Goal: Information Seeking & Learning: Learn about a topic

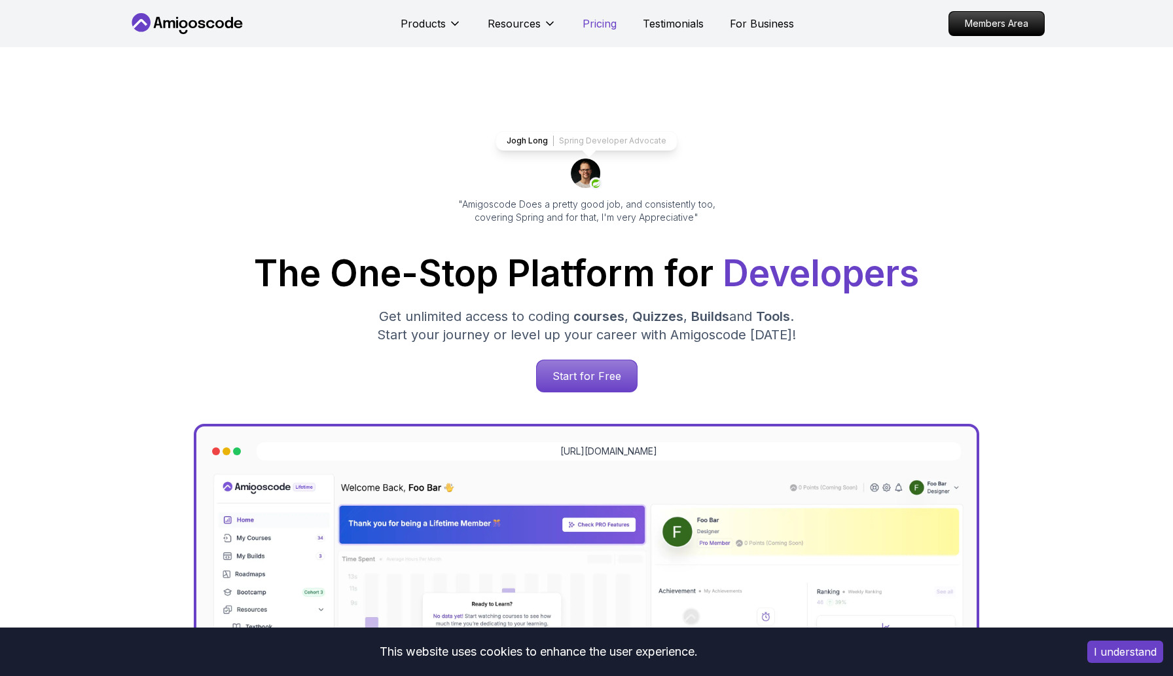
click at [602, 26] on p "Pricing" at bounding box center [600, 24] width 34 height 16
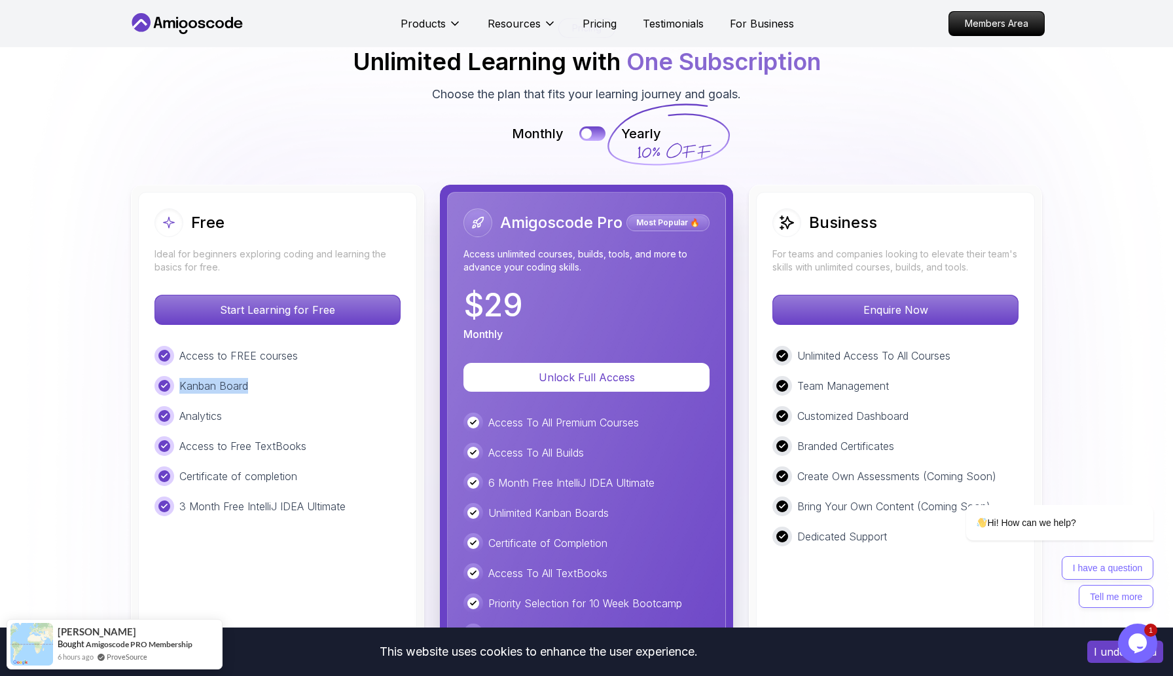
drag, startPoint x: 151, startPoint y: 395, endPoint x: 250, endPoint y: 383, distance: 100.2
click at [251, 383] on div "Free Ideal for beginners exploring coding and learning the basics for free. Sta…" at bounding box center [277, 501] width 279 height 618
drag, startPoint x: 216, startPoint y: 411, endPoint x: 242, endPoint y: 411, distance: 25.5
click at [238, 411] on div "Analytics" at bounding box center [278, 416] width 246 height 20
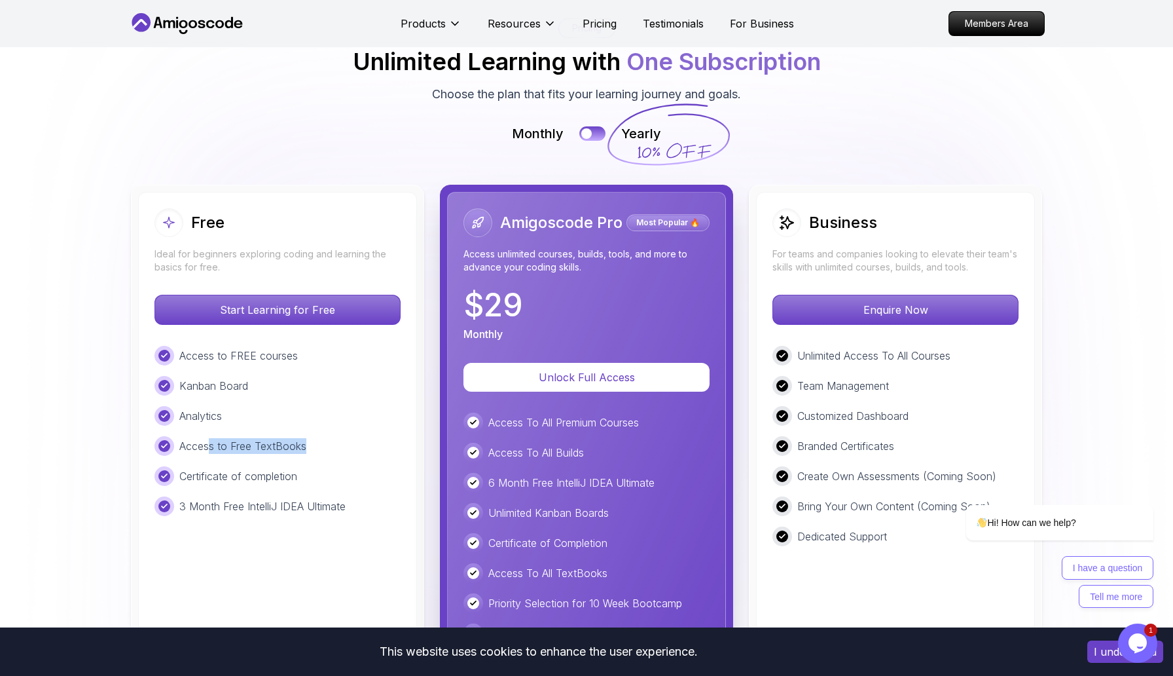
drag, startPoint x: 208, startPoint y: 440, endPoint x: 306, endPoint y: 438, distance: 98.9
click at [307, 439] on div "Access to Free TextBooks" at bounding box center [278, 446] width 246 height 20
drag, startPoint x: 212, startPoint y: 475, endPoint x: 286, endPoint y: 472, distance: 74.0
click at [286, 473] on p "Certificate of completion" at bounding box center [238, 476] width 118 height 16
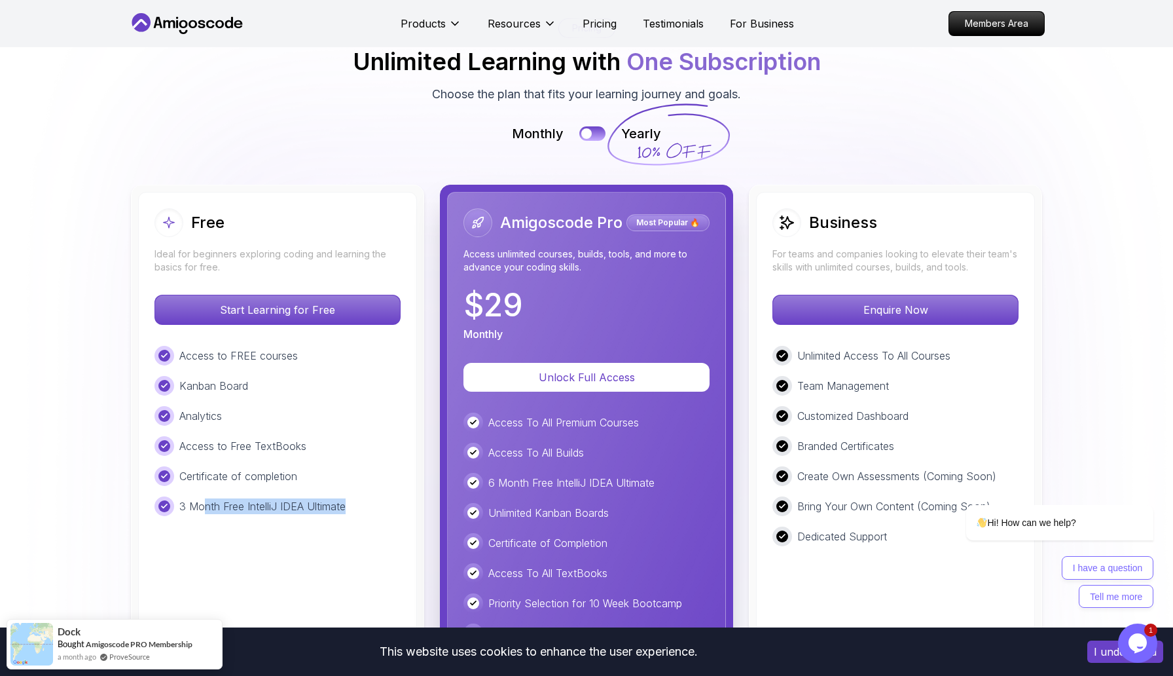
drag, startPoint x: 204, startPoint y: 505, endPoint x: 346, endPoint y: 503, distance: 142.8
click at [346, 503] on p "3 Month Free IntelliJ IDEA Ultimate" at bounding box center [262, 506] width 166 height 16
drag, startPoint x: 536, startPoint y: 422, endPoint x: 632, endPoint y: 422, distance: 96.3
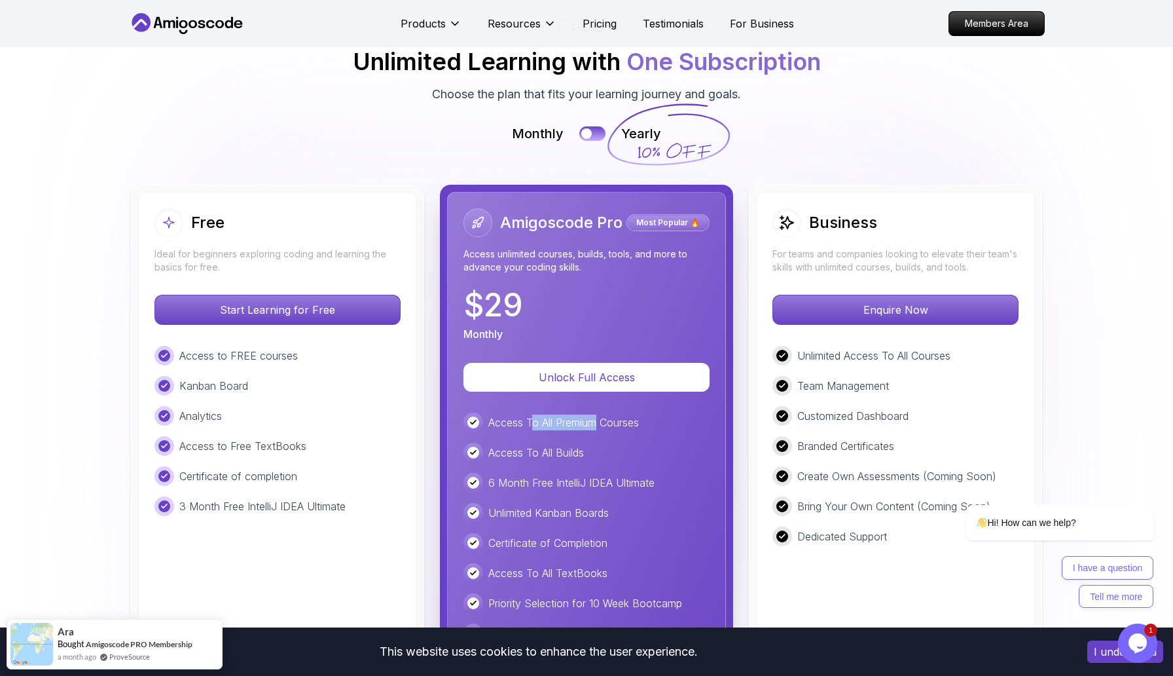
click at [631, 422] on p "Access To All Premium Courses" at bounding box center [563, 422] width 151 height 16
drag, startPoint x: 498, startPoint y: 481, endPoint x: 582, endPoint y: 479, distance: 84.5
click at [582, 480] on p "6 Month Free IntelliJ IDEA Ultimate" at bounding box center [571, 483] width 166 height 16
drag, startPoint x: 513, startPoint y: 510, endPoint x: 568, endPoint y: 510, distance: 55.0
click at [568, 510] on p "Unlimited Kanban Boards" at bounding box center [548, 513] width 120 height 16
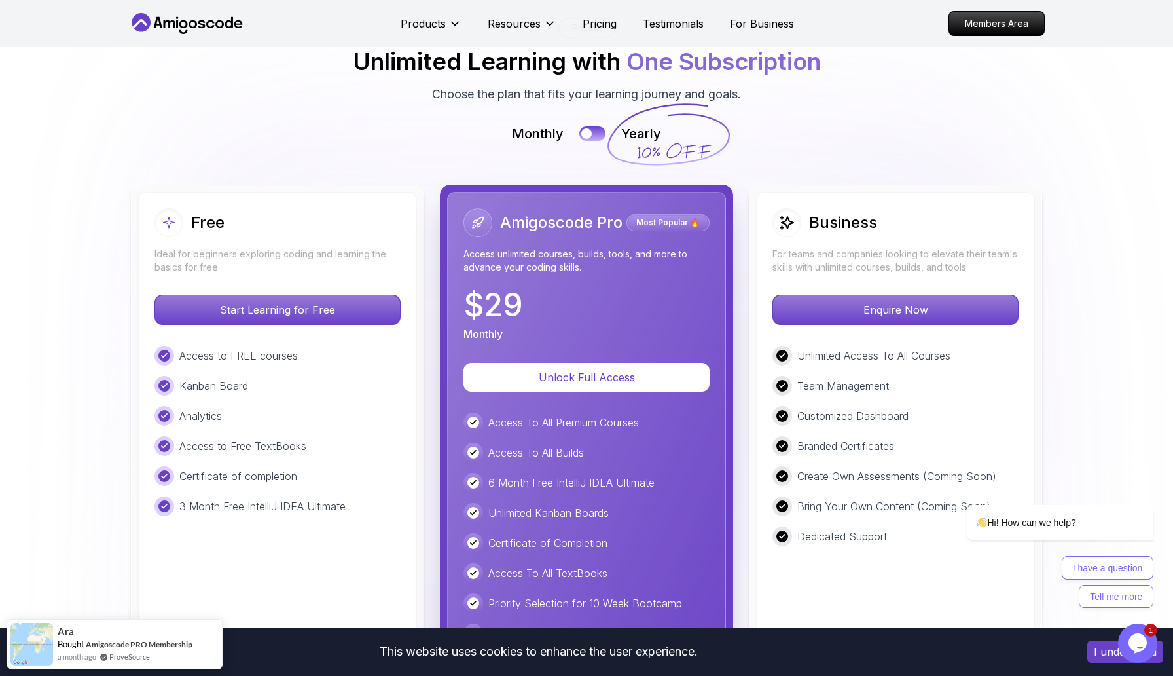
drag, startPoint x: 512, startPoint y: 551, endPoint x: 545, endPoint y: 551, distance: 32.7
click at [540, 551] on div "Certificate of Completion" at bounding box center [587, 543] width 246 height 20
drag, startPoint x: 515, startPoint y: 568, endPoint x: 572, endPoint y: 568, distance: 57.6
click at [572, 568] on p "Access To All TextBooks" at bounding box center [547, 573] width 119 height 16
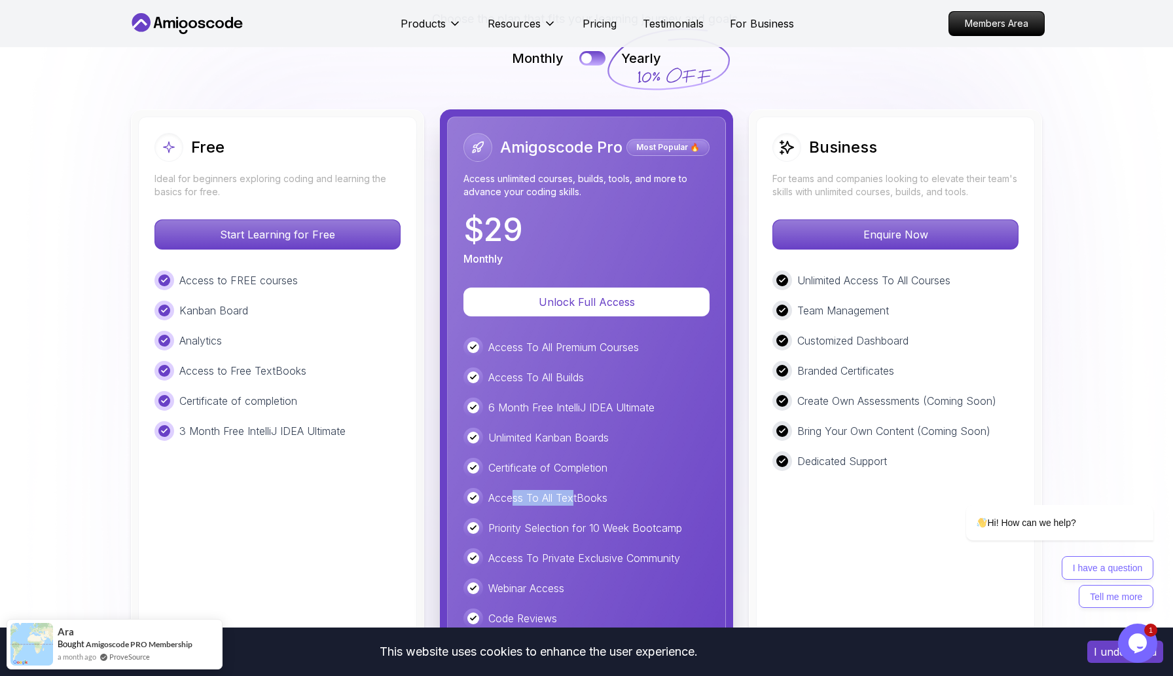
scroll to position [2960, 0]
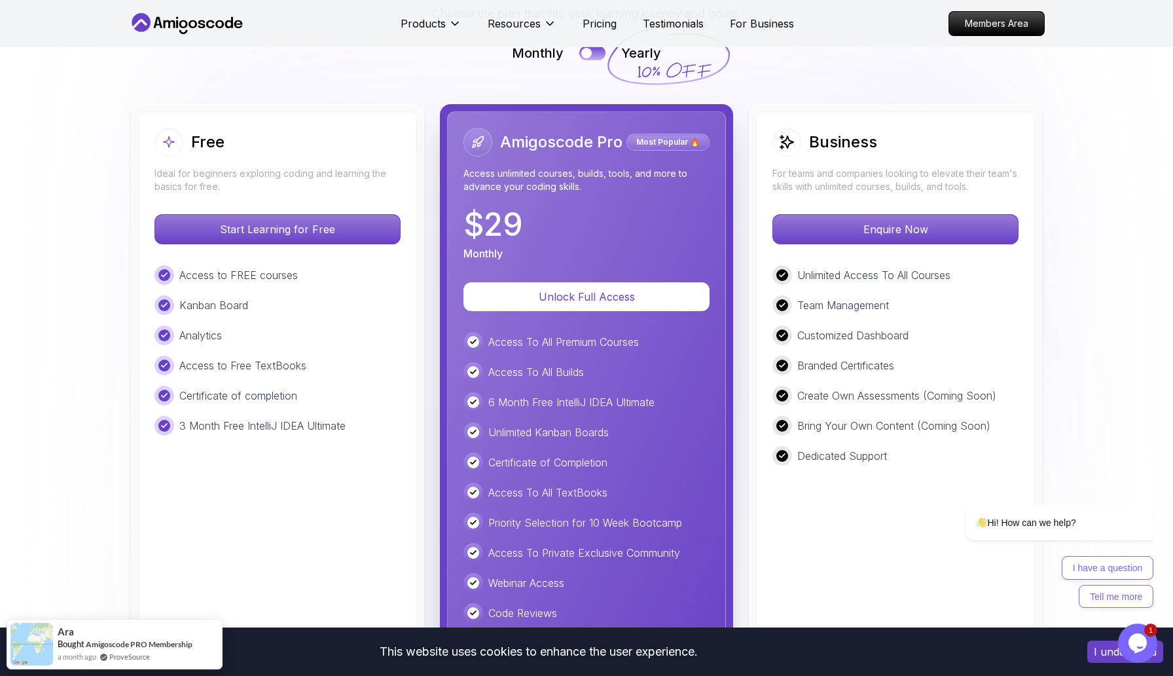
drag, startPoint x: 524, startPoint y: 527, endPoint x: 662, endPoint y: 523, distance: 138.2
click at [662, 524] on p "Priority Selection for 10 Week Bootcamp" at bounding box center [585, 523] width 194 height 16
drag, startPoint x: 662, startPoint y: 523, endPoint x: 603, endPoint y: 523, distance: 58.9
click at [606, 523] on p "Priority Selection for 10 Week Bootcamp" at bounding box center [585, 523] width 194 height 16
drag, startPoint x: 534, startPoint y: 549, endPoint x: 669, endPoint y: 547, distance: 135.6
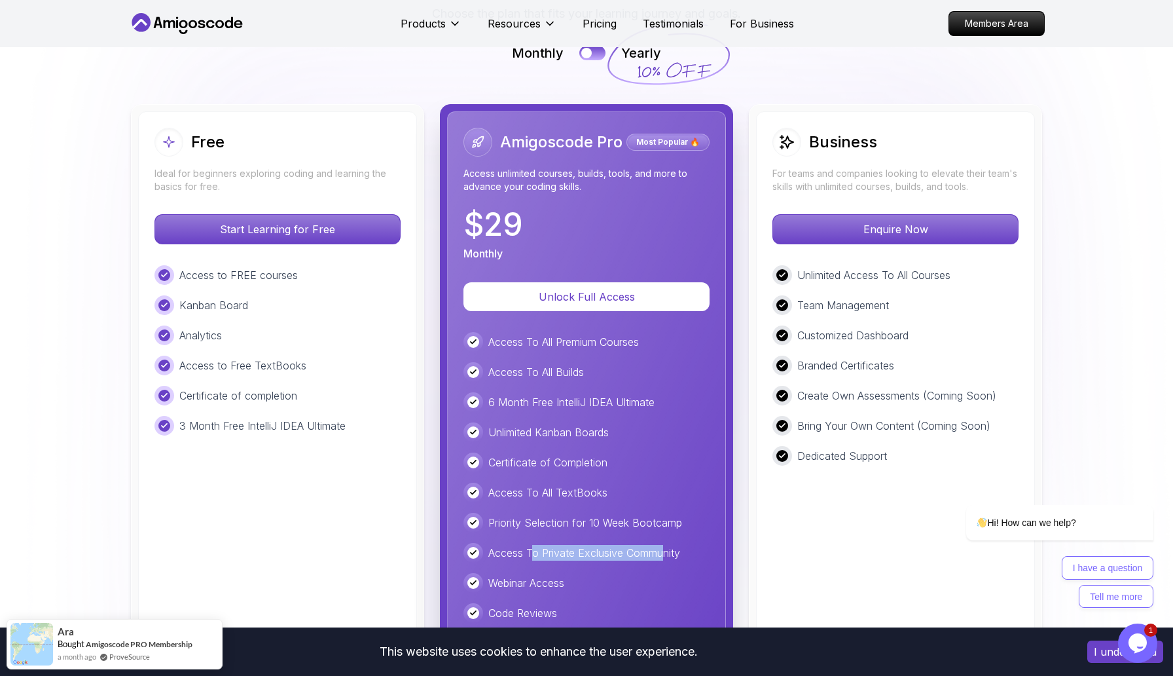
click at [670, 548] on p "Access To Private Exclusive Community" at bounding box center [584, 553] width 192 height 16
drag, startPoint x: 516, startPoint y: 583, endPoint x: 557, endPoint y: 583, distance: 40.6
click at [553, 583] on p "Webinar Access" at bounding box center [526, 583] width 76 height 16
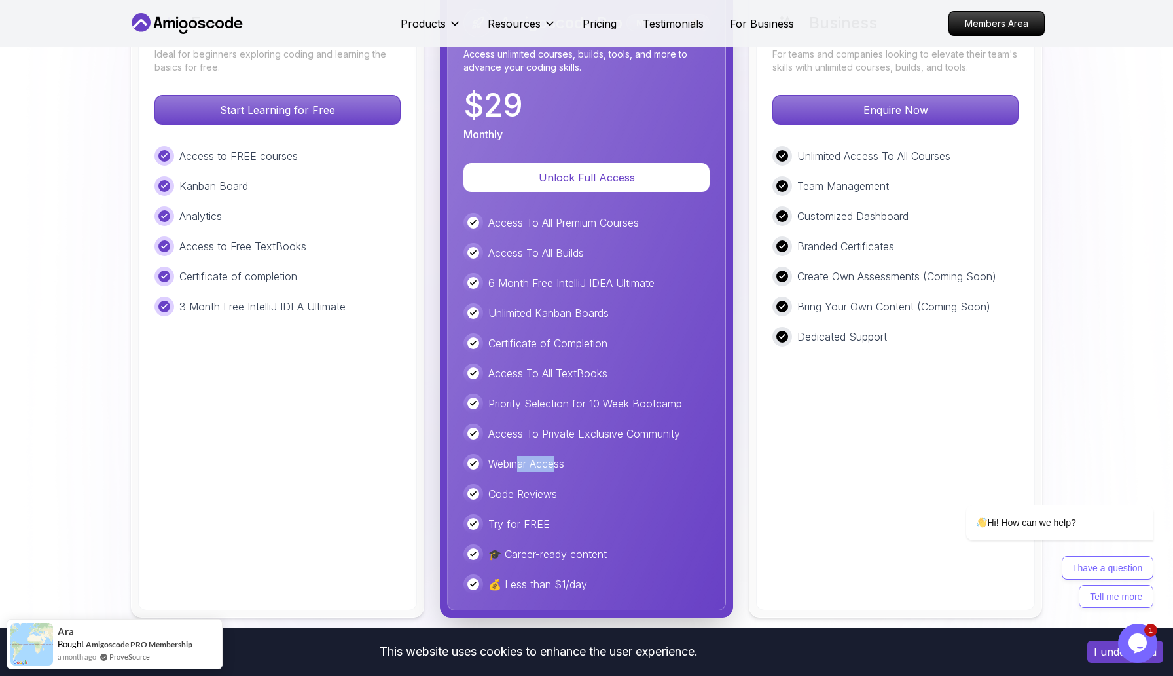
scroll to position [3089, 0]
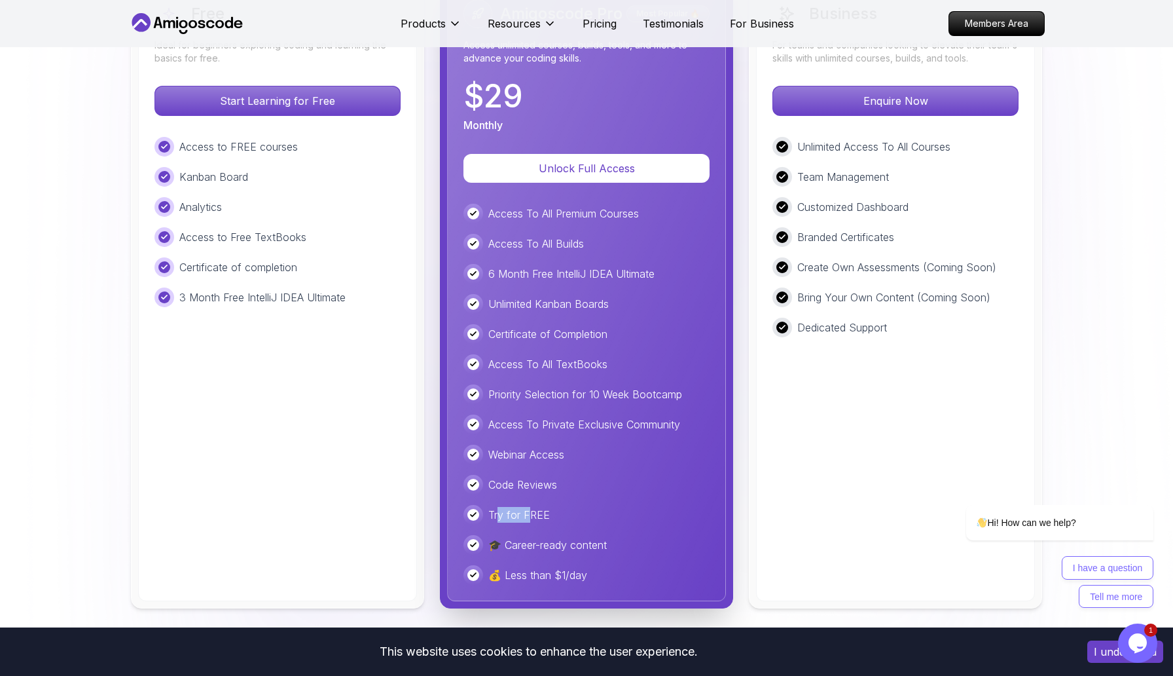
drag, startPoint x: 497, startPoint y: 516, endPoint x: 543, endPoint y: 516, distance: 46.5
click at [541, 516] on p "Try for FREE" at bounding box center [519, 515] width 62 height 16
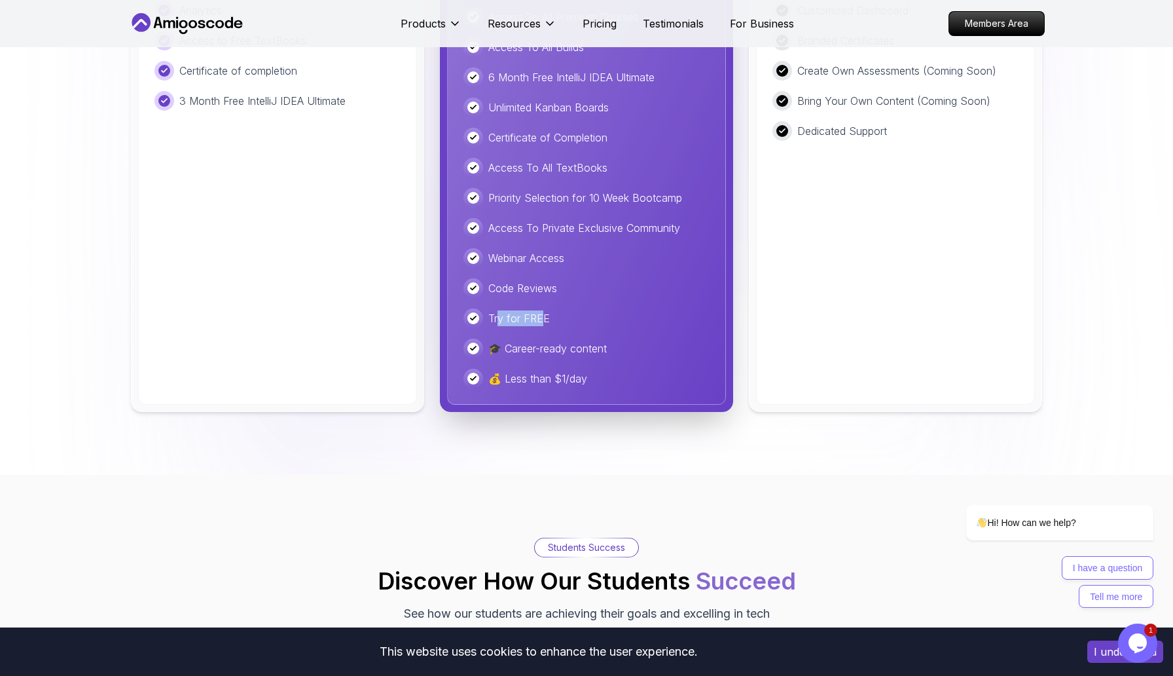
scroll to position [3286, 0]
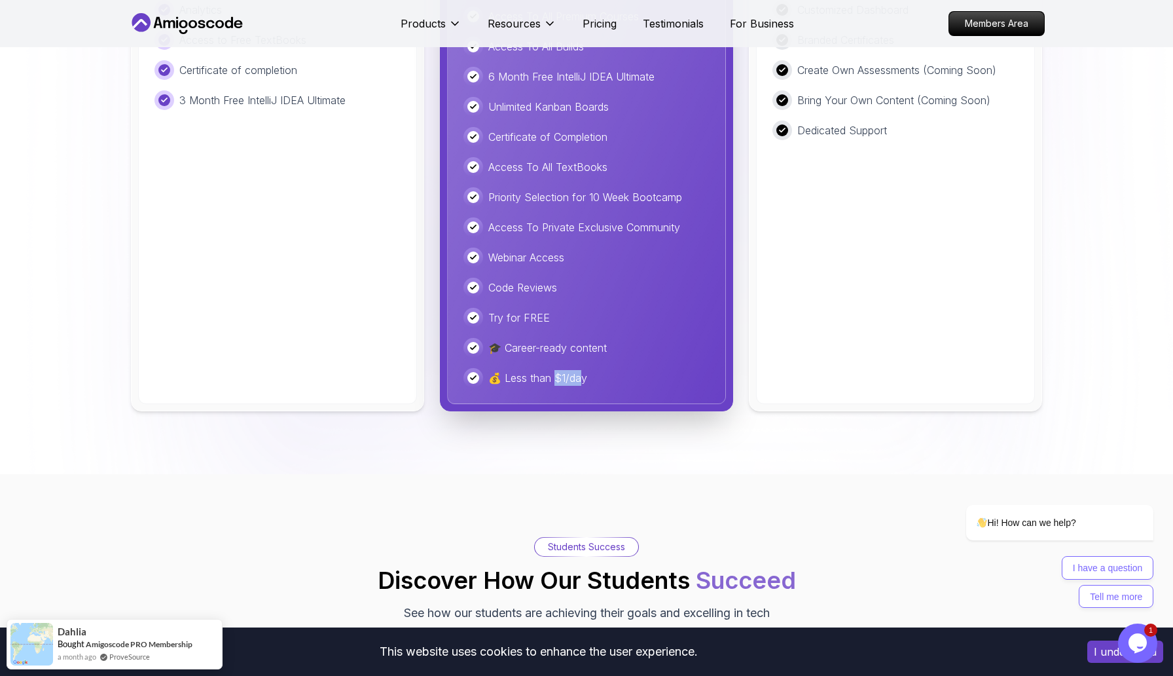
drag, startPoint x: 554, startPoint y: 374, endPoint x: 579, endPoint y: 371, distance: 25.0
click at [579, 372] on p "💰 Less than $1/day" at bounding box center [537, 378] width 99 height 16
click at [579, 371] on p "💰 Less than $1/day" at bounding box center [537, 378] width 99 height 16
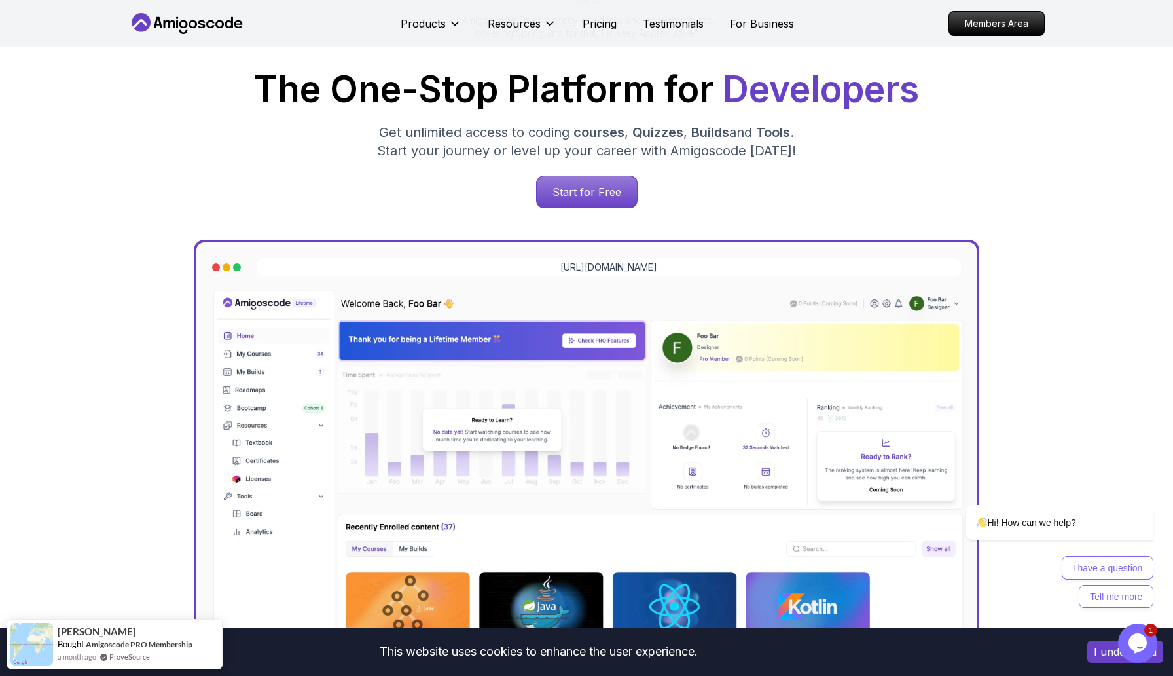
scroll to position [0, 0]
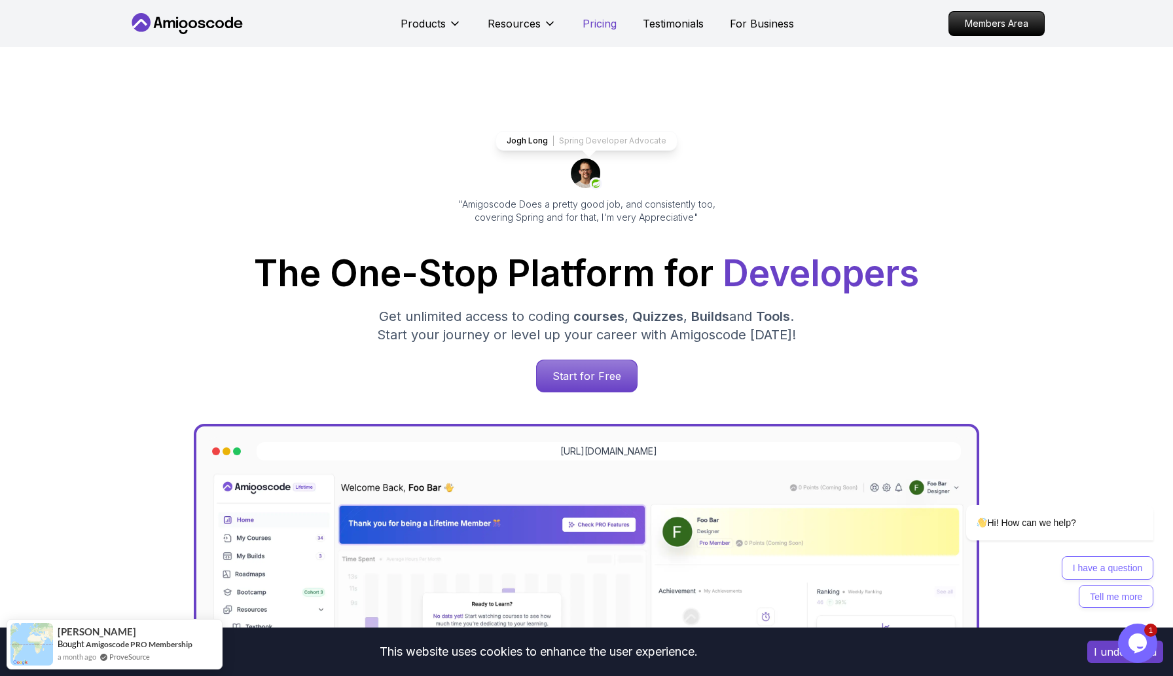
click at [589, 27] on p "Pricing" at bounding box center [600, 24] width 34 height 16
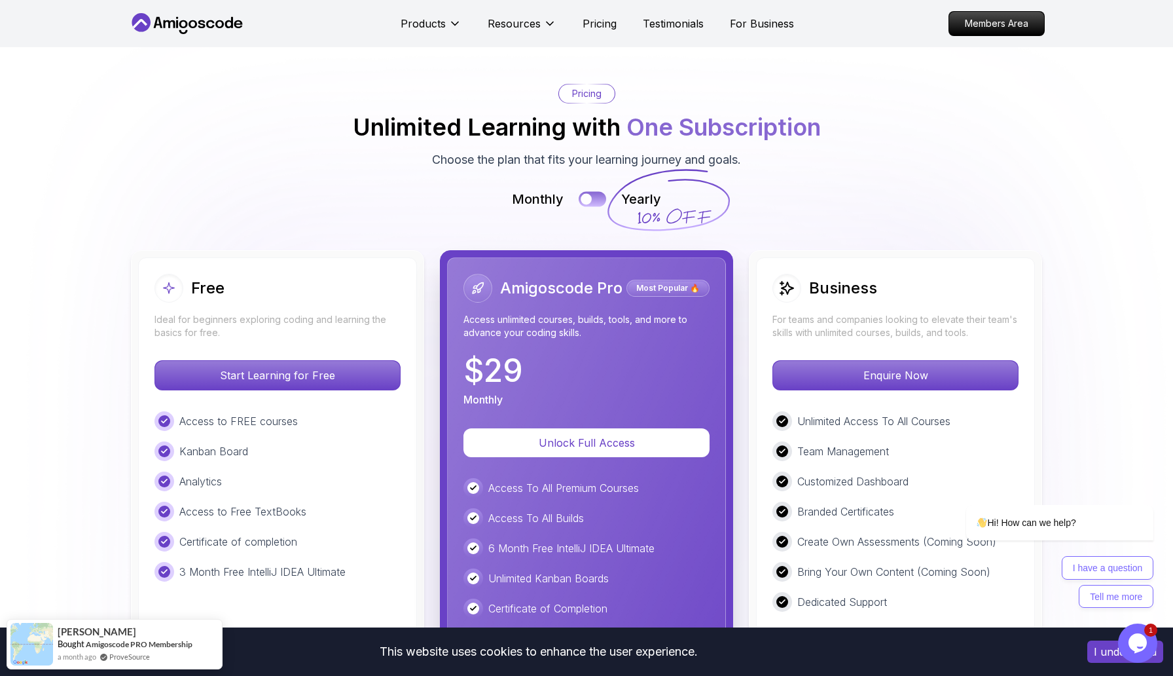
click at [599, 200] on button at bounding box center [593, 198] width 28 height 15
click at [591, 201] on button at bounding box center [593, 198] width 28 height 15
click at [602, 200] on button at bounding box center [593, 198] width 28 height 15
click at [593, 202] on button at bounding box center [593, 198] width 28 height 15
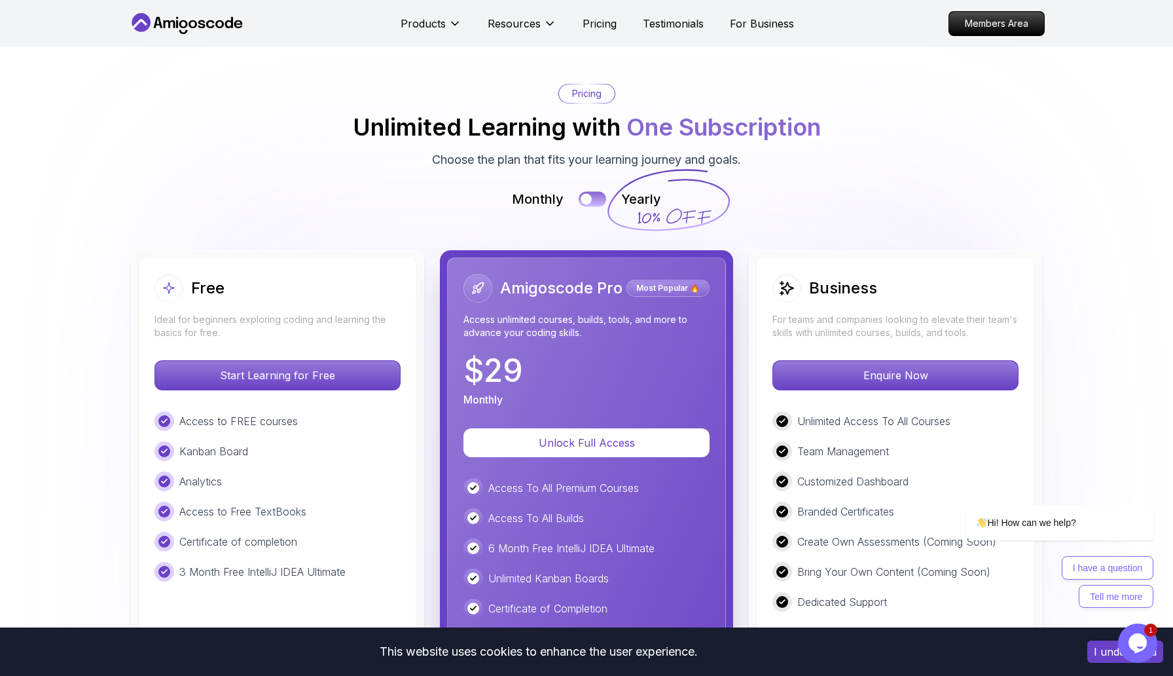
click at [600, 202] on button at bounding box center [593, 198] width 28 height 15
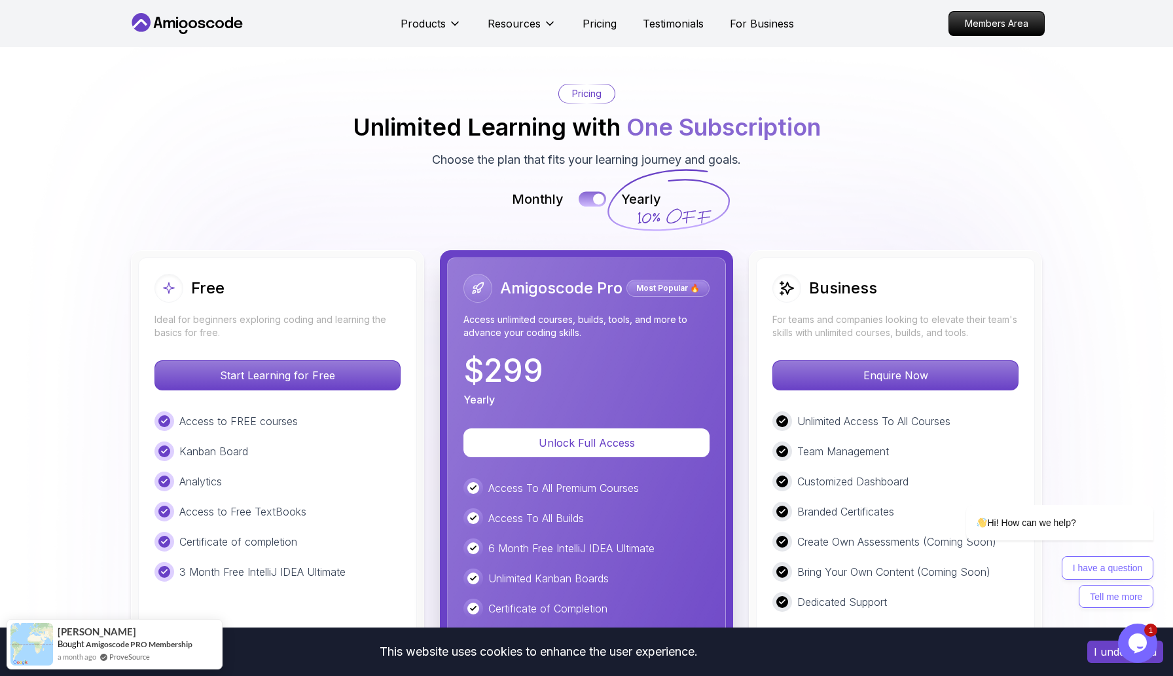
click at [583, 200] on button at bounding box center [593, 198] width 28 height 15
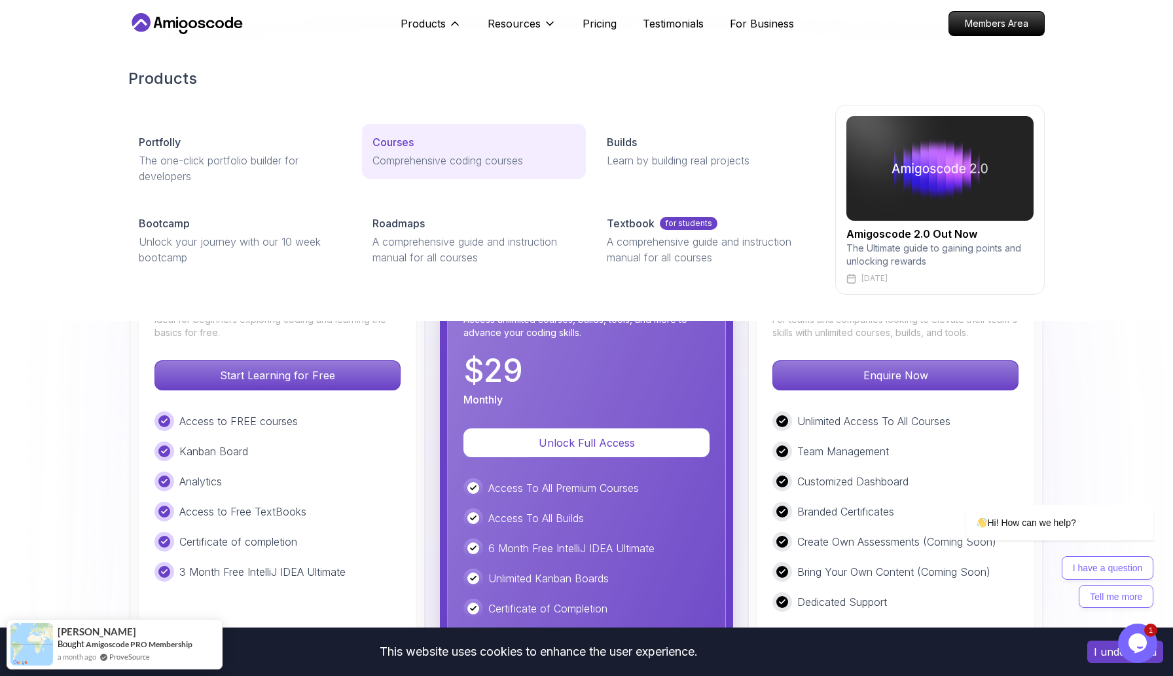
click at [397, 155] on p "Comprehensive coding courses" at bounding box center [474, 161] width 202 height 16
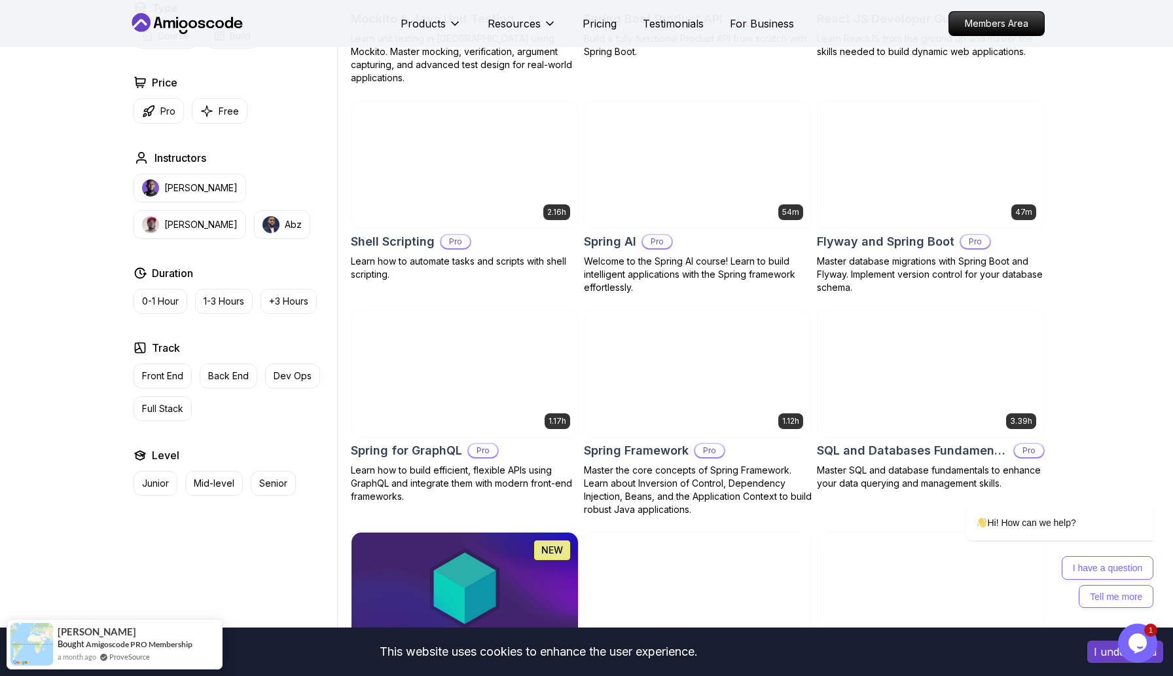
scroll to position [2774, 0]
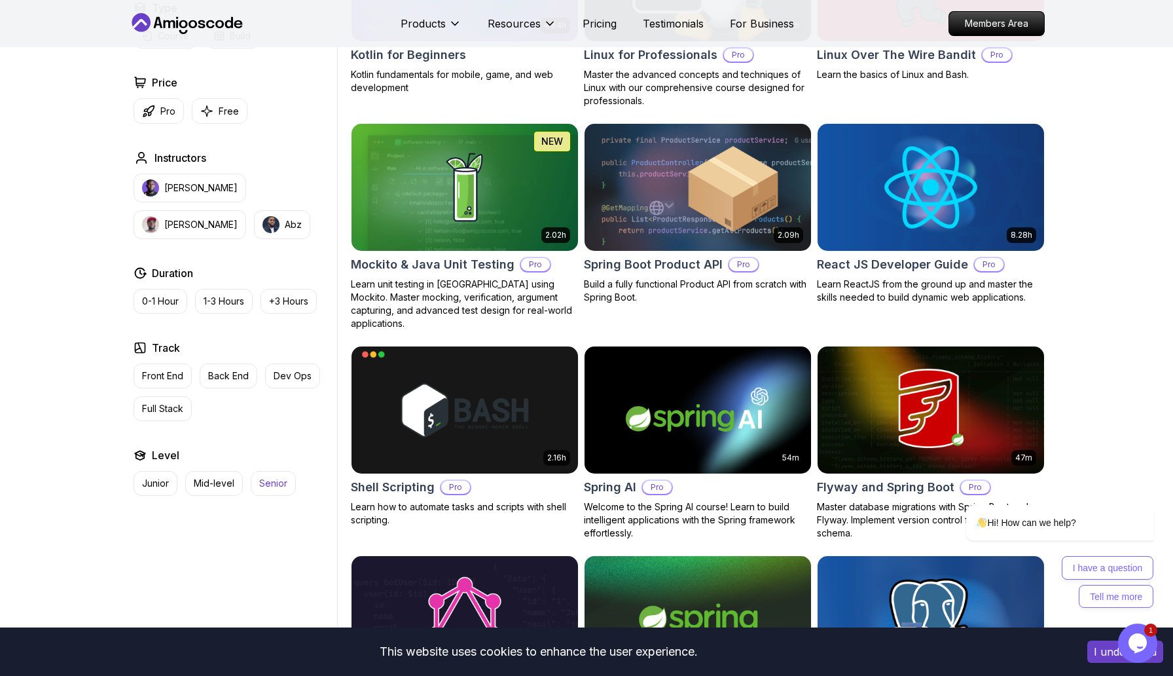
click at [267, 487] on p "Senior" at bounding box center [273, 483] width 28 height 13
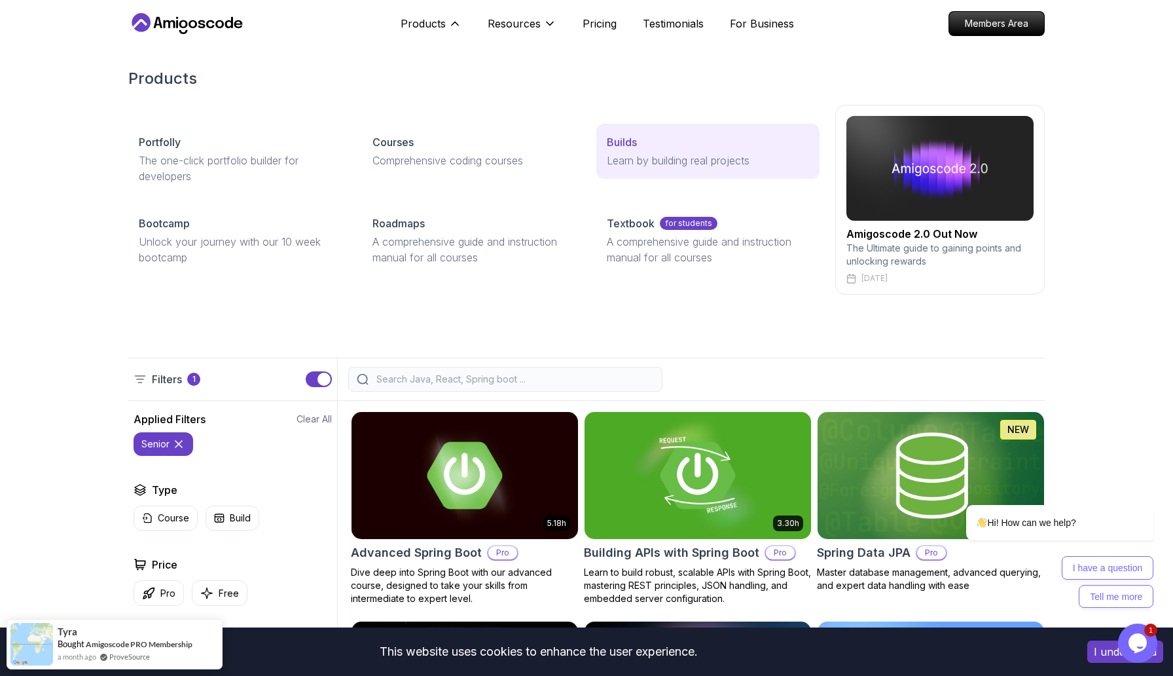
click at [652, 138] on div "Builds" at bounding box center [708, 142] width 202 height 16
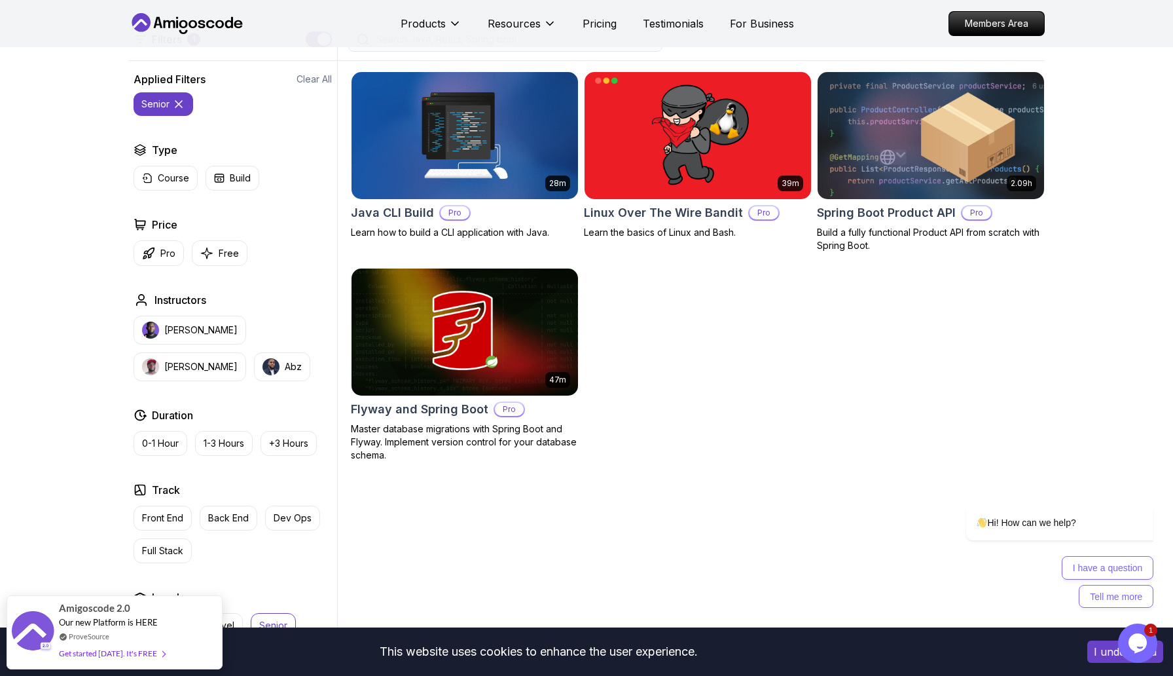
scroll to position [329, 0]
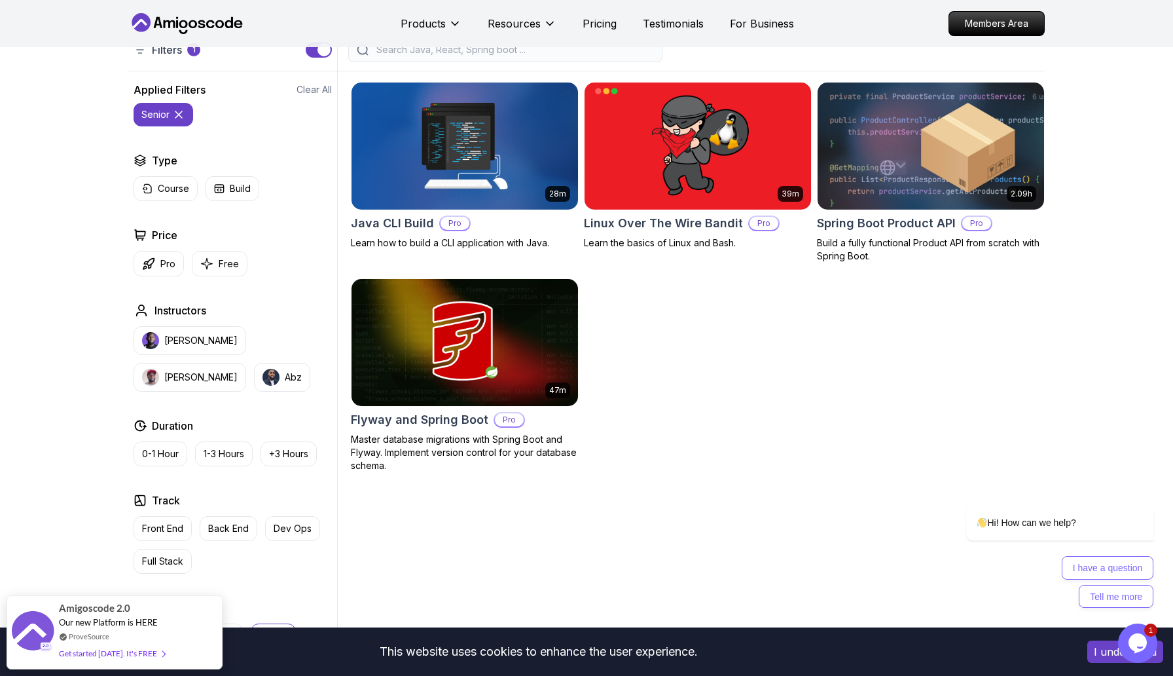
click at [870, 163] on img at bounding box center [931, 145] width 238 height 133
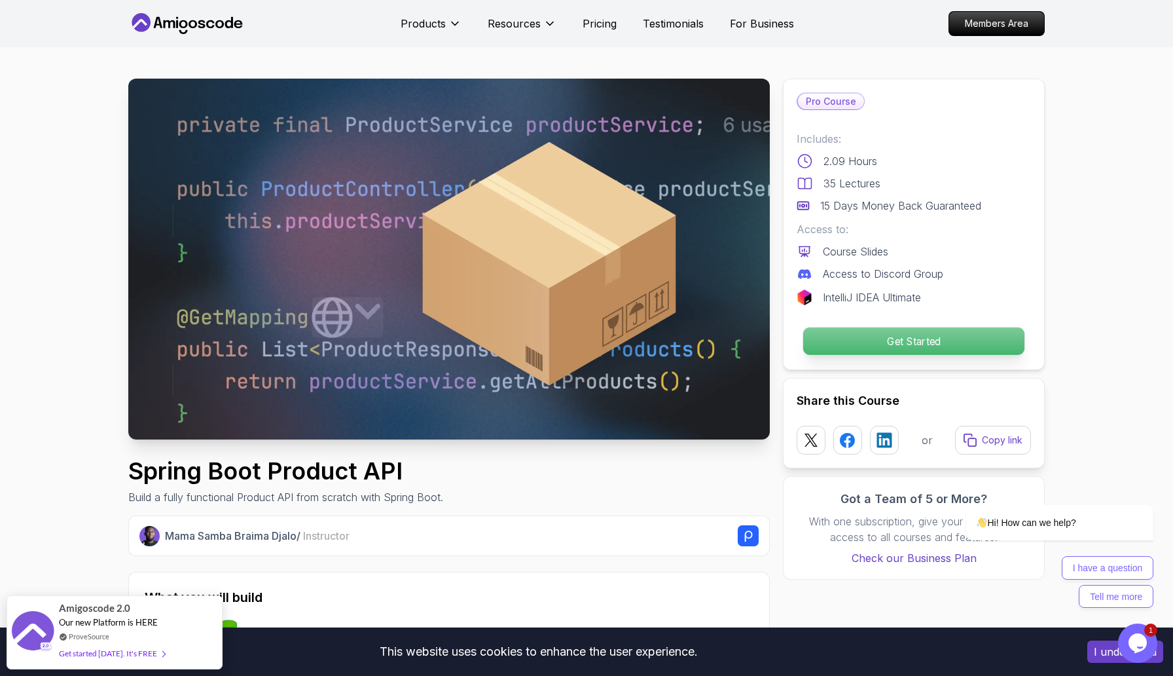
click at [855, 350] on p "Get Started" at bounding box center [913, 341] width 221 height 28
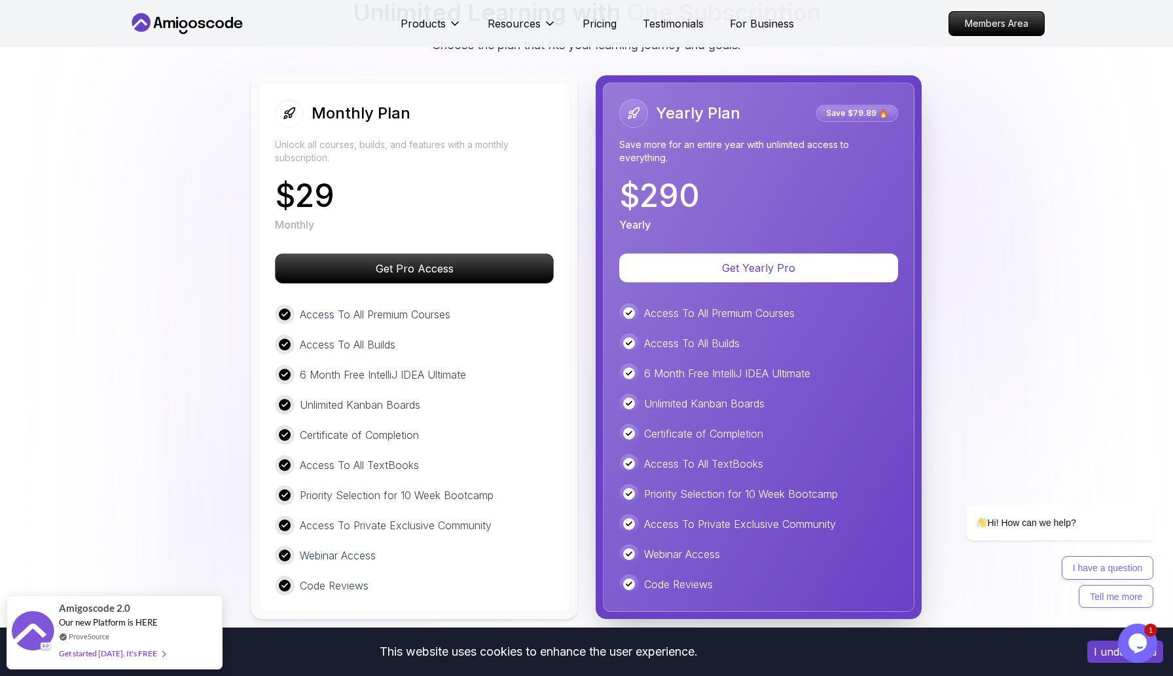
scroll to position [2407, 0]
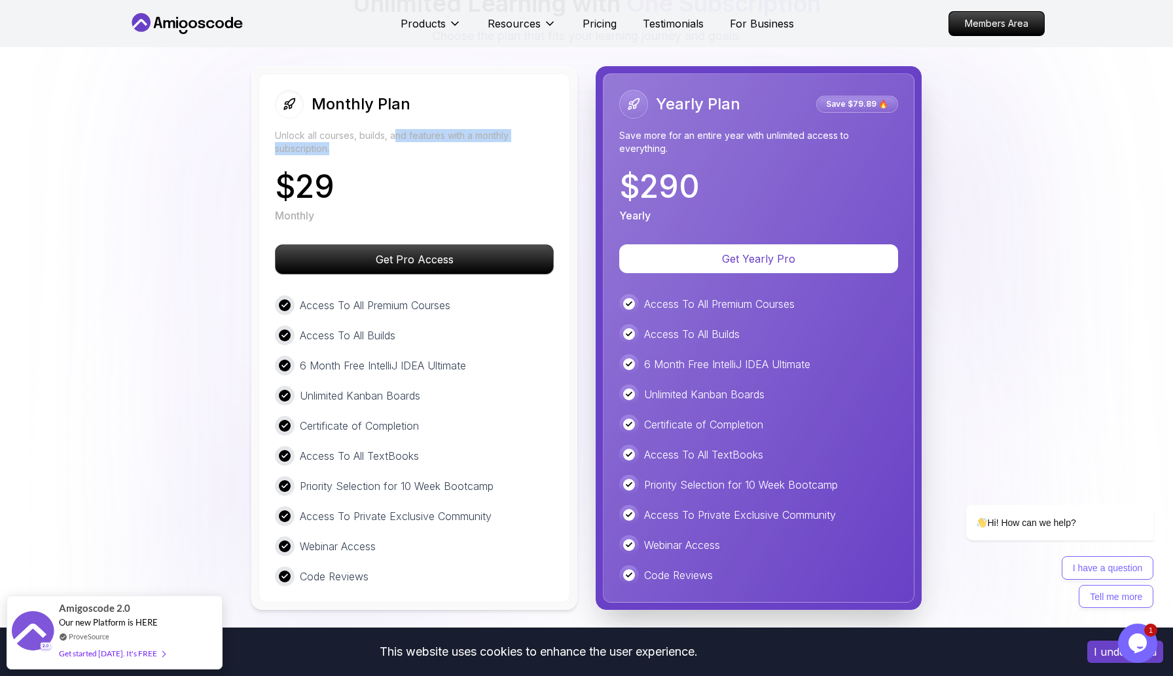
drag, startPoint x: 399, startPoint y: 112, endPoint x: 456, endPoint y: 124, distance: 58.2
click at [456, 129] on p "Unlock all courses, builds, and features with a monthly subscription." at bounding box center [414, 142] width 279 height 26
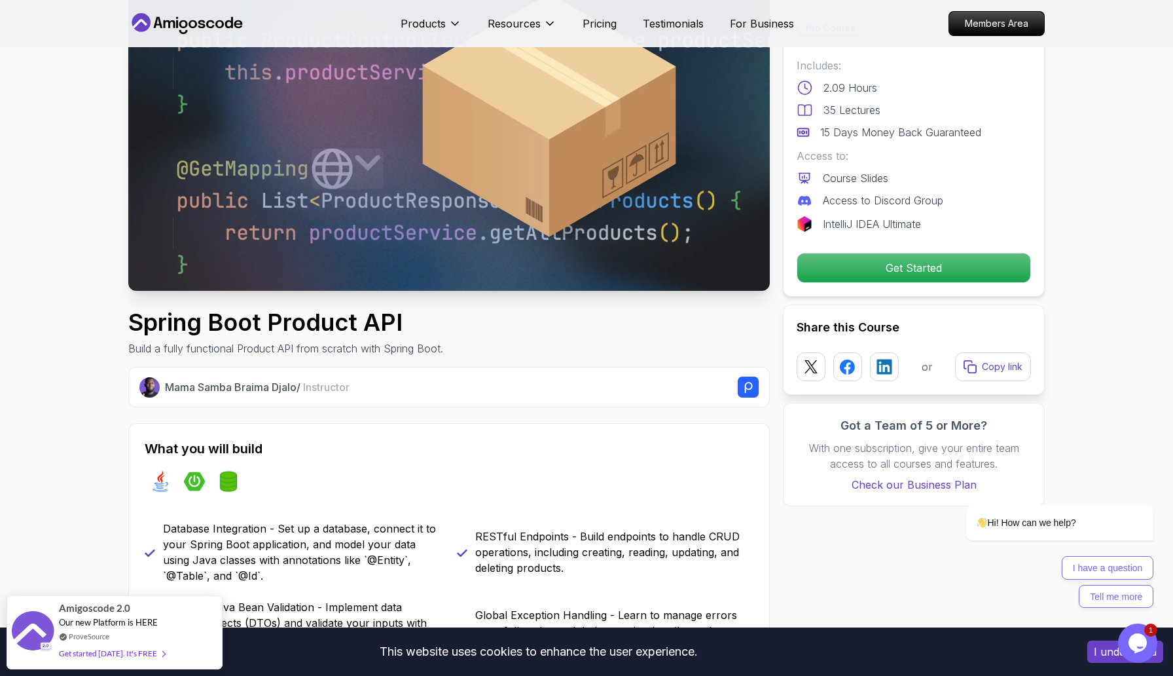
scroll to position [0, 0]
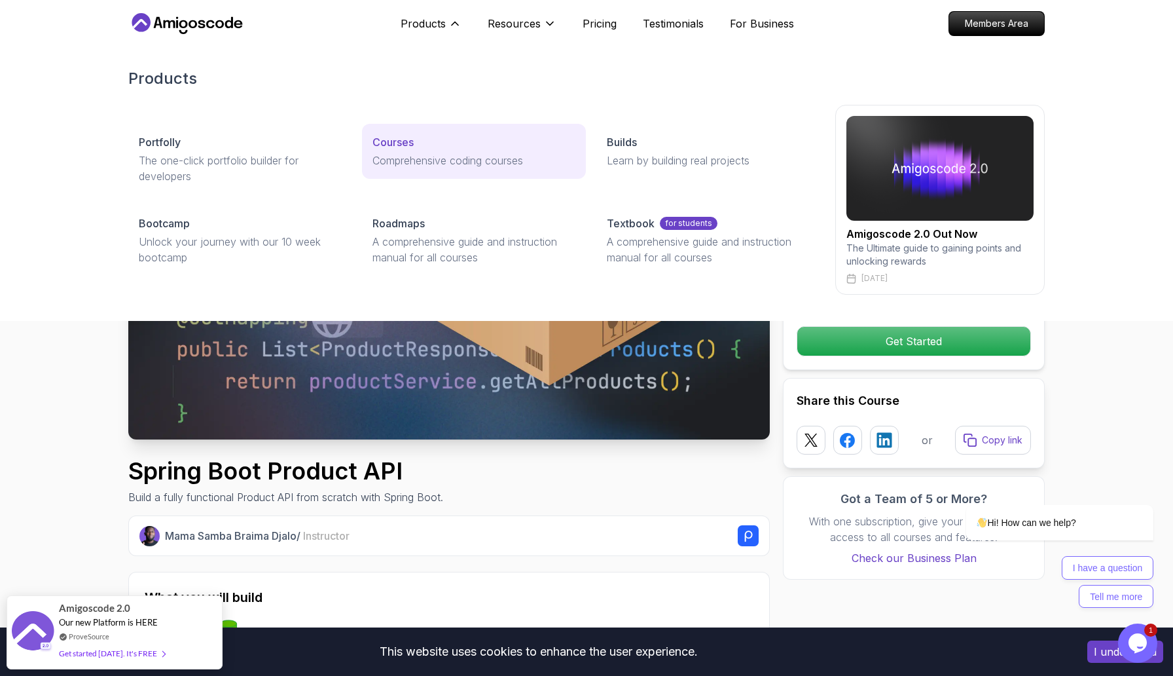
click at [410, 149] on p "Courses" at bounding box center [393, 142] width 41 height 16
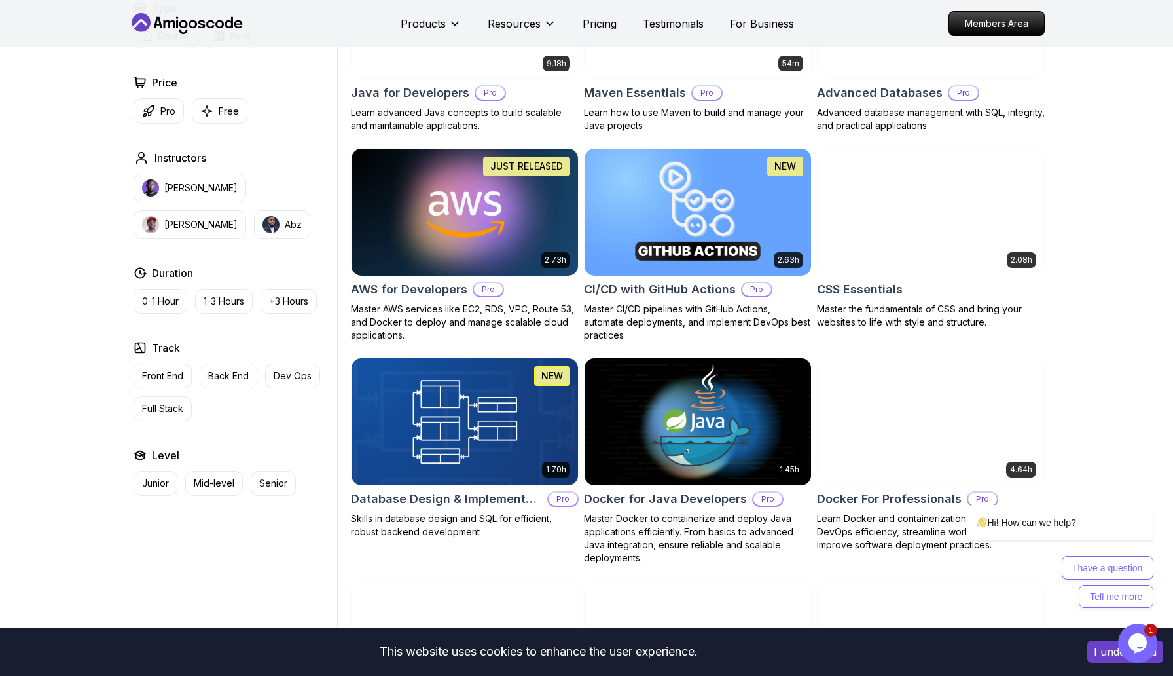
scroll to position [866, 0]
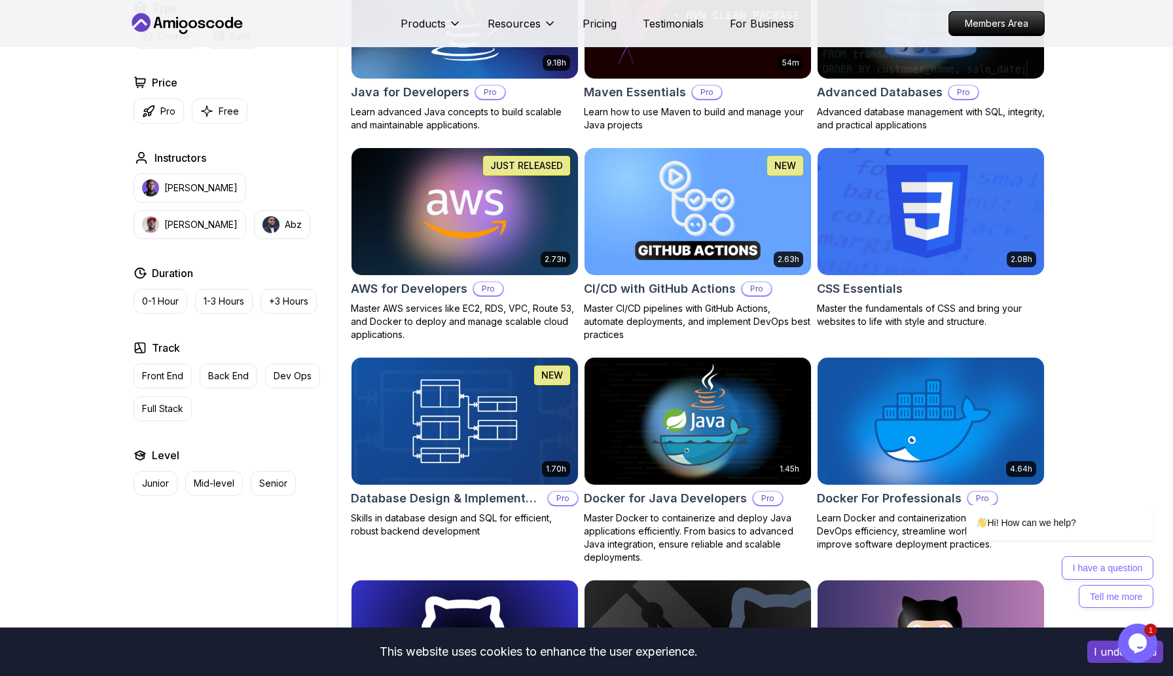
click at [448, 292] on h2 "AWS for Developers" at bounding box center [409, 289] width 117 height 18
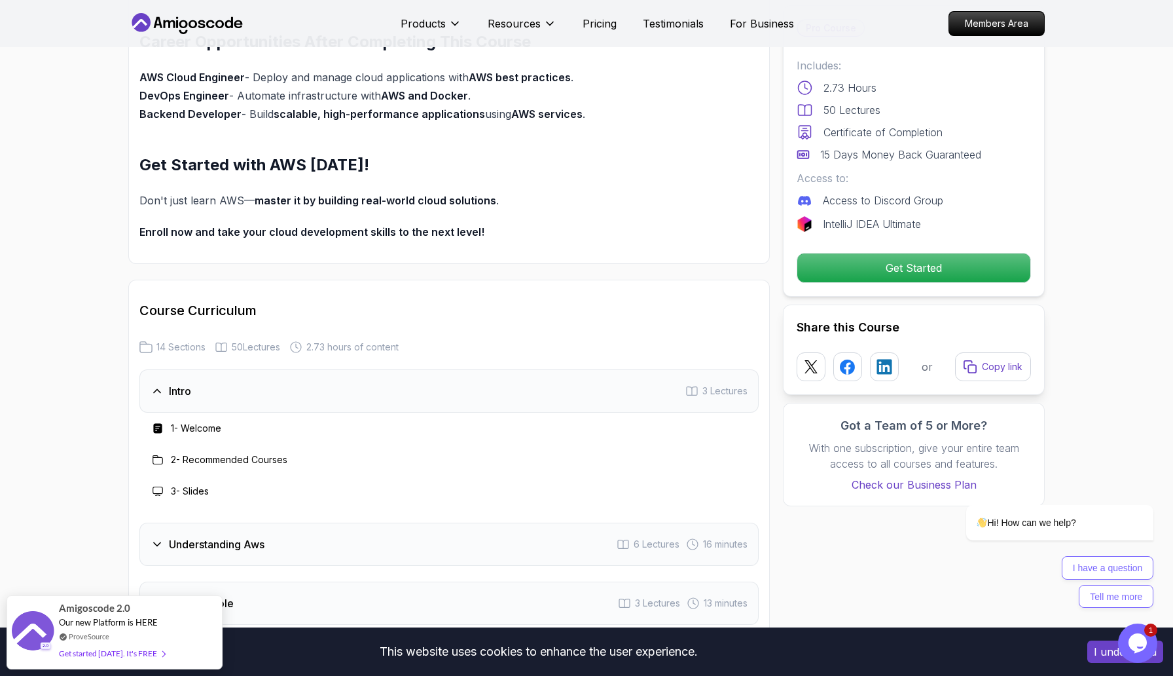
scroll to position [1272, 0]
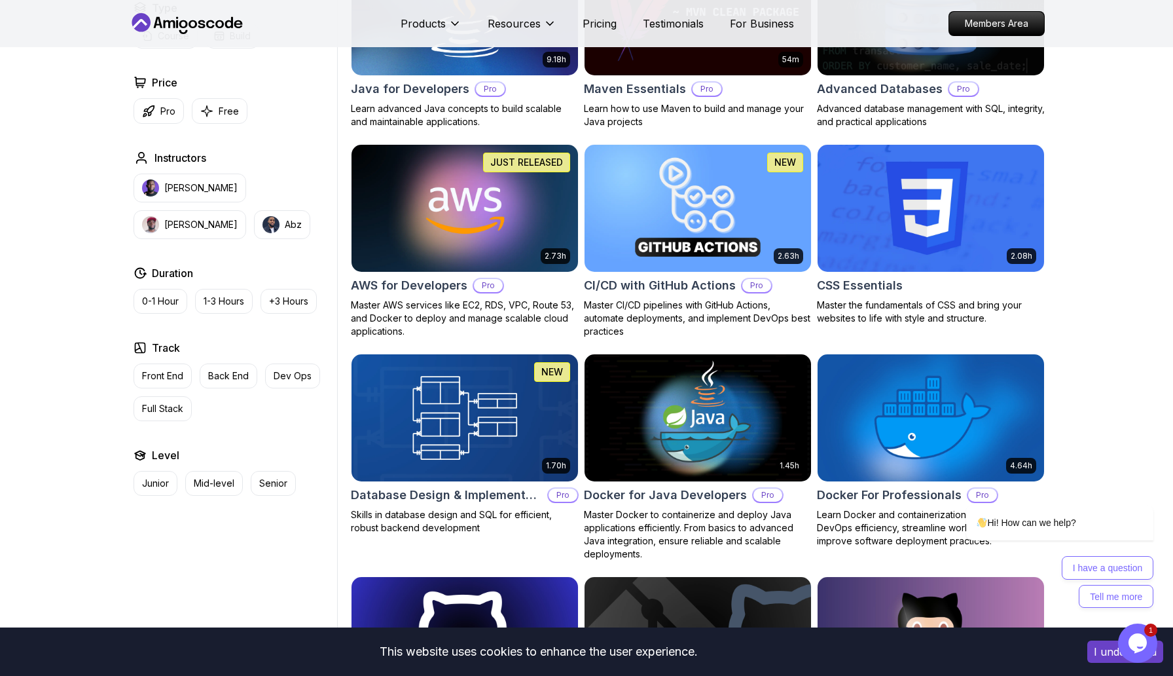
scroll to position [866, 0]
